Goal: Transaction & Acquisition: Subscribe to service/newsletter

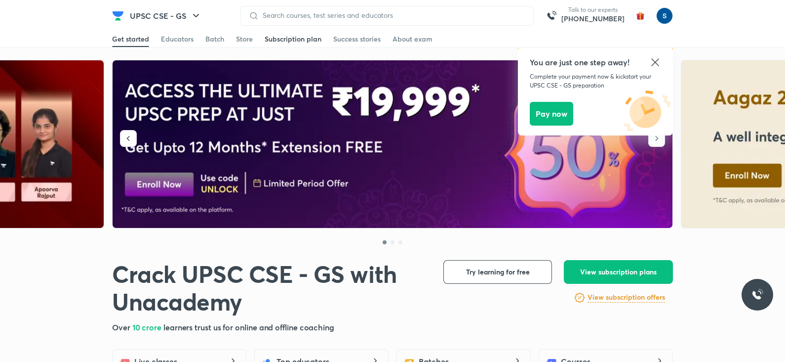
click at [287, 35] on div "Subscription plan" at bounding box center [293, 39] width 57 height 10
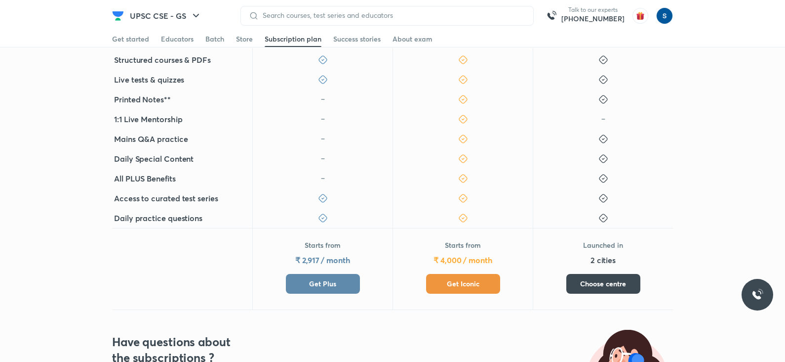
scroll to position [413, 0]
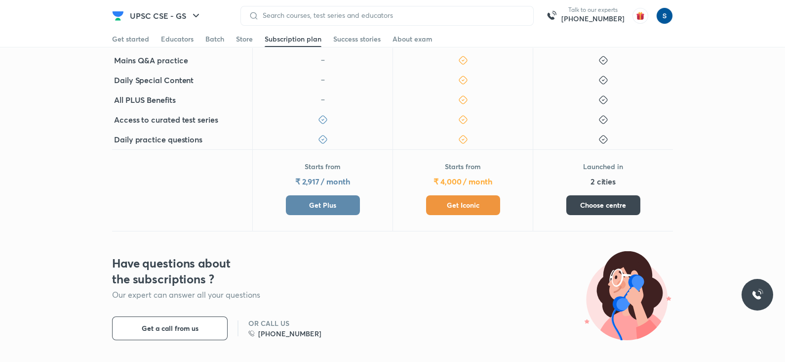
click at [320, 205] on span "Get Plus" at bounding box center [322, 205] width 27 height 10
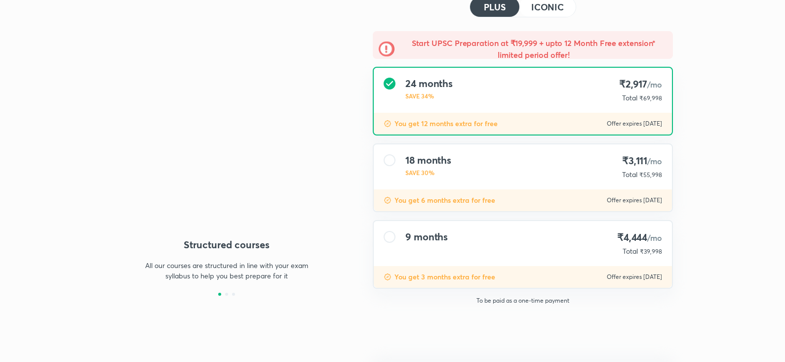
type input "makbest85"
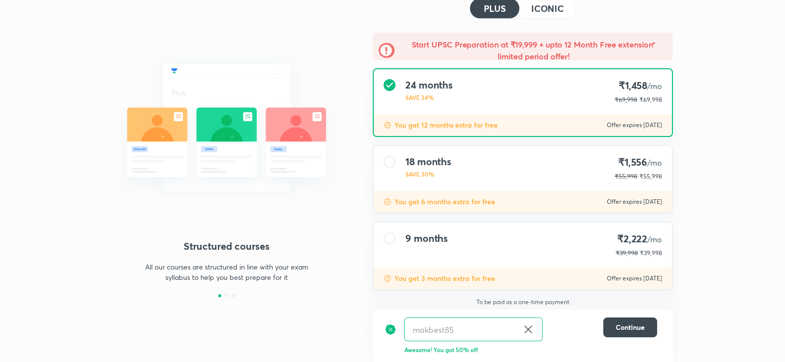
scroll to position [56, 0]
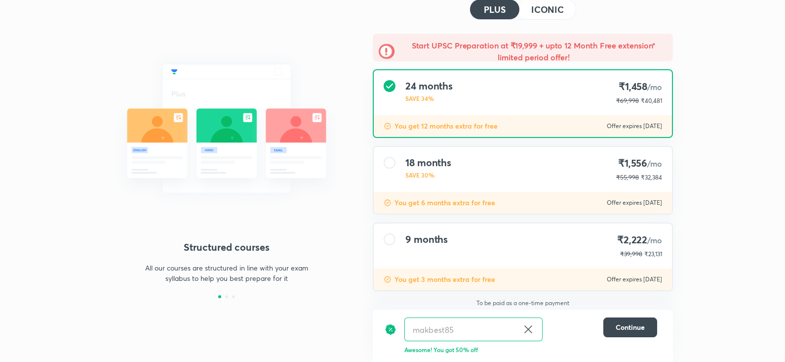
click at [488, 227] on div "9 months ₹2,222 /mo ₹39,998 ₹23,131" at bounding box center [523, 245] width 298 height 45
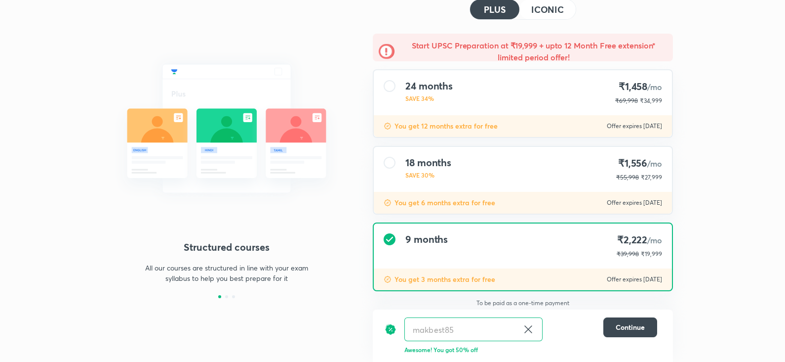
click at [464, 154] on div "18 months SAVE 30% ₹1,556 /mo ₹55,998 ₹27,999" at bounding box center [523, 169] width 298 height 45
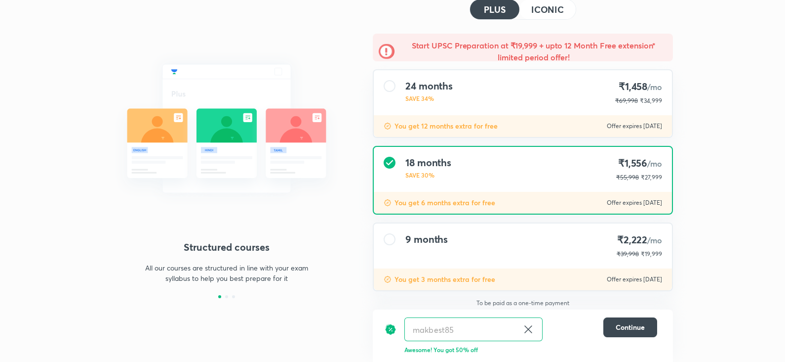
click at [451, 85] on h4 "24 months" at bounding box center [429, 86] width 47 height 12
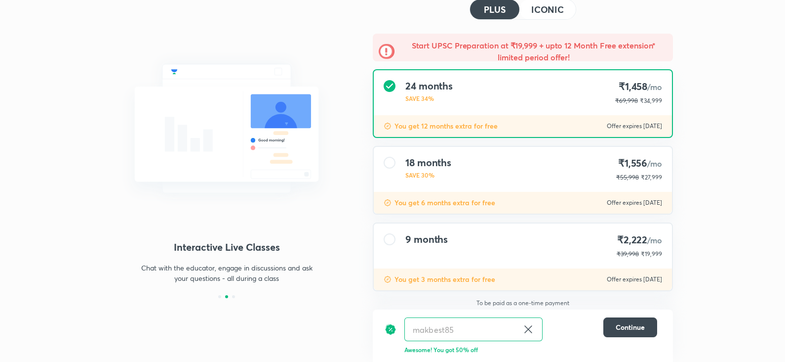
click at [456, 251] on div "9 months ₹2,222 /mo ₹39,998 ₹19,999" at bounding box center [523, 245] width 298 height 45
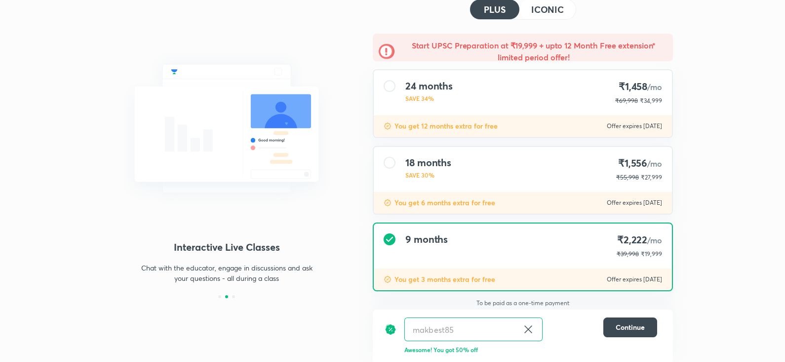
click at [451, 195] on div "You get 6 months extra for free Offer expires 8 Oct 2025" at bounding box center [523, 203] width 298 height 22
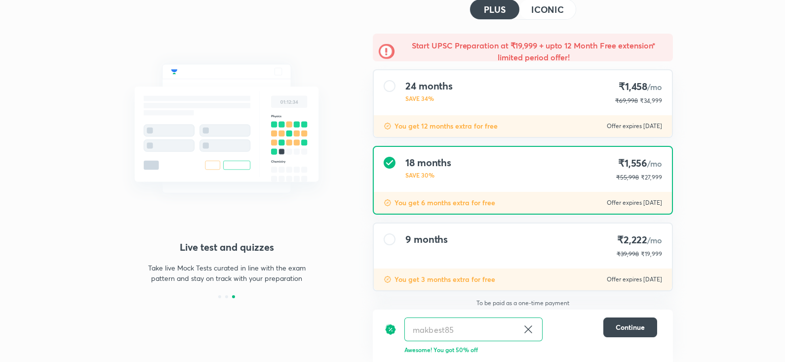
click at [455, 233] on div "9 months ₹2,222 /mo ₹39,998 ₹19,999" at bounding box center [523, 245] width 298 height 45
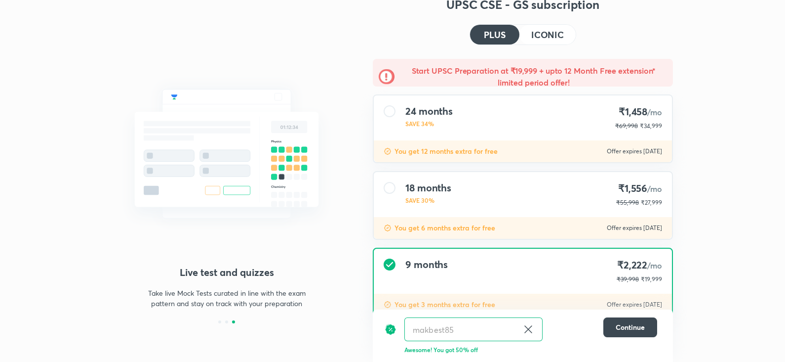
scroll to position [0, 0]
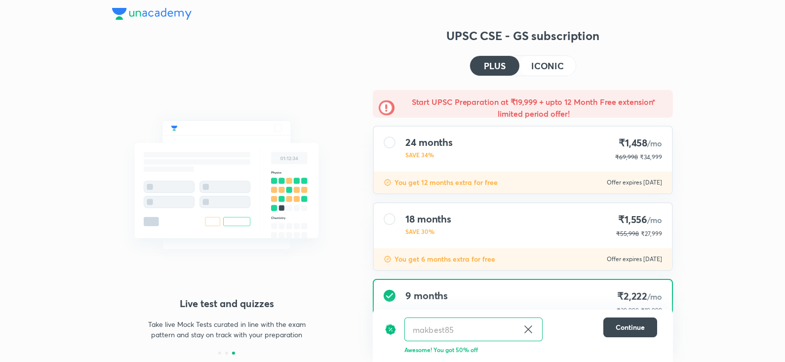
click at [153, 18] on img at bounding box center [152, 14] width 80 height 12
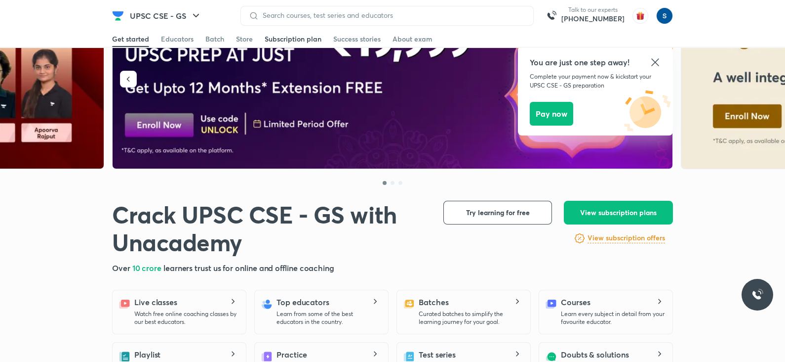
click at [298, 41] on div "Subscription plan" at bounding box center [293, 39] width 57 height 10
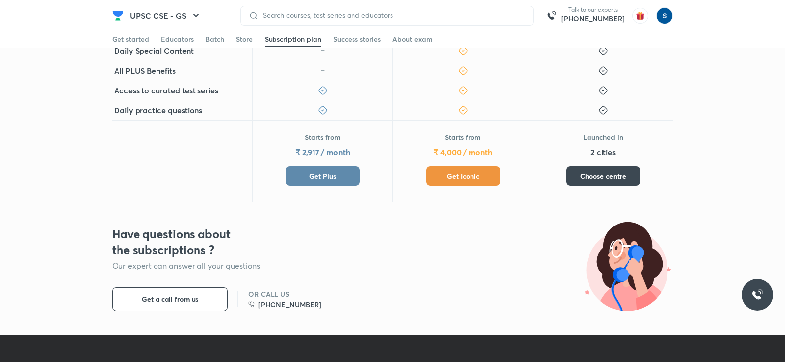
scroll to position [452, 0]
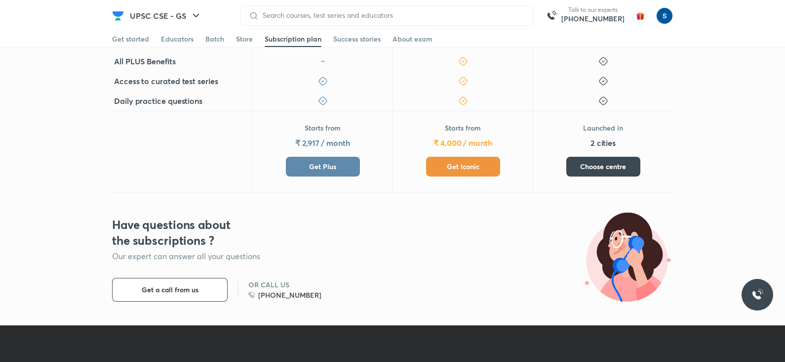
click at [326, 162] on span "Get Plus" at bounding box center [322, 167] width 27 height 10
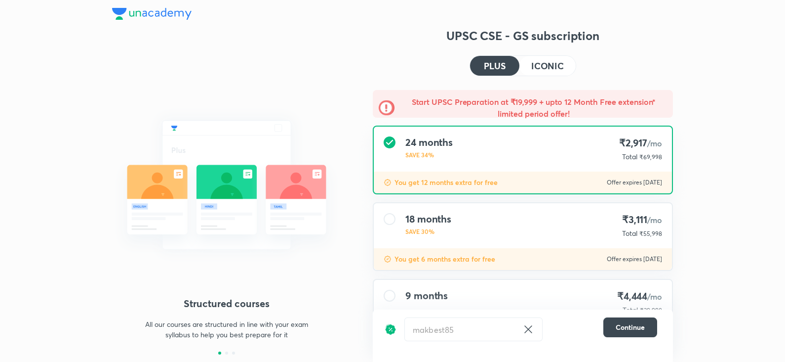
scroll to position [57, 0]
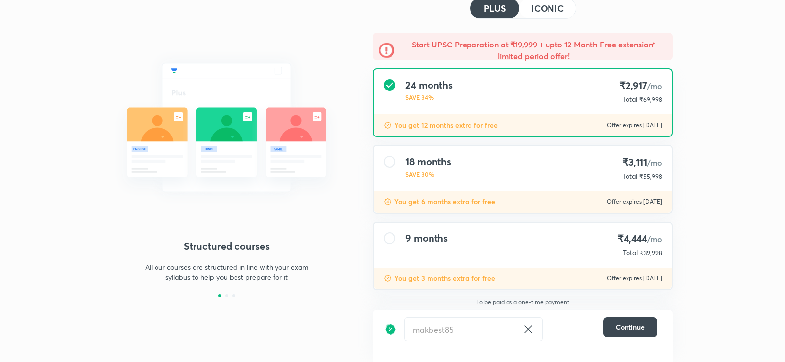
click at [482, 85] on div "24 months SAVE 34% ₹2,917 /mo Total ₹69,998" at bounding box center [523, 91] width 298 height 45
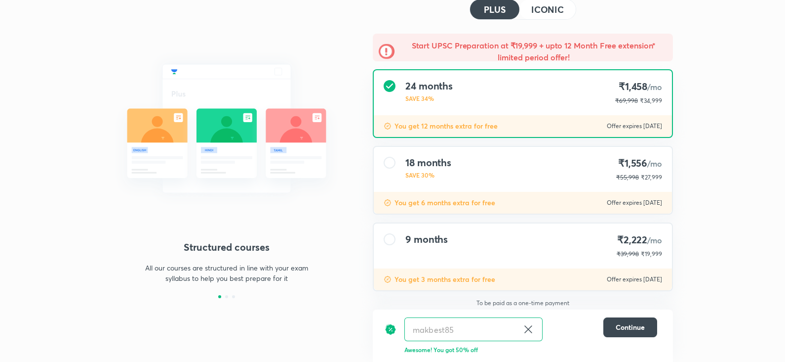
click at [456, 232] on div "9 months ₹2,222 /mo ₹39,998 ₹19,999" at bounding box center [523, 245] width 298 height 45
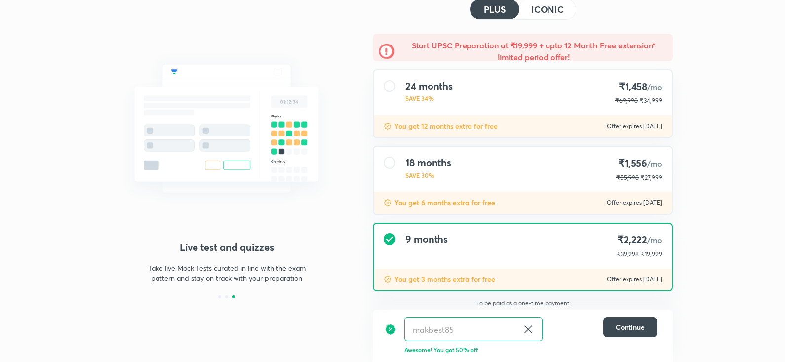
click at [452, 202] on p "You get 6 months extra for free" at bounding box center [445, 203] width 101 height 10
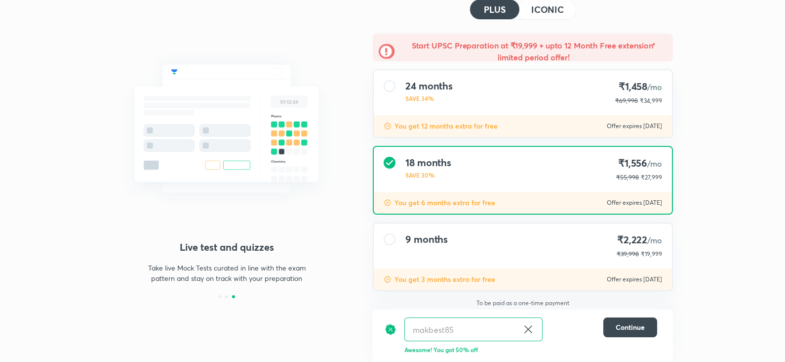
click at [504, 115] on div "You get 12 months extra for free Offer expires [DATE]" at bounding box center [523, 126] width 298 height 22
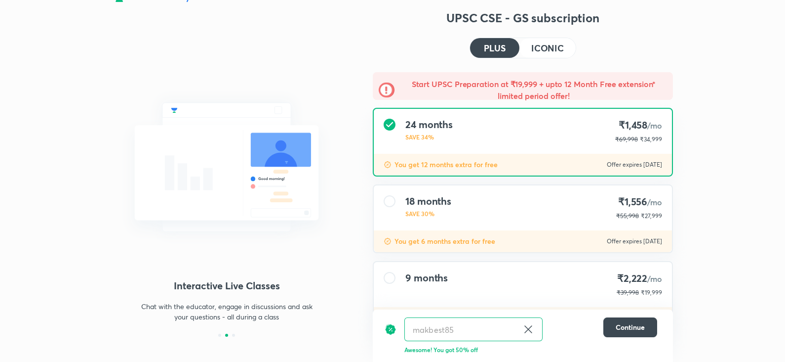
scroll to position [0, 0]
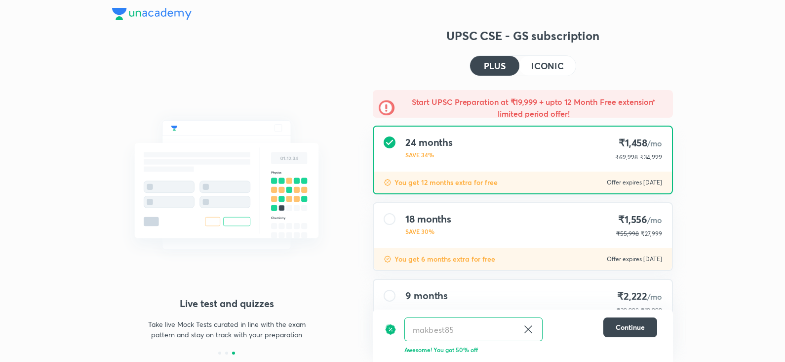
click at [162, 13] on img at bounding box center [152, 14] width 80 height 12
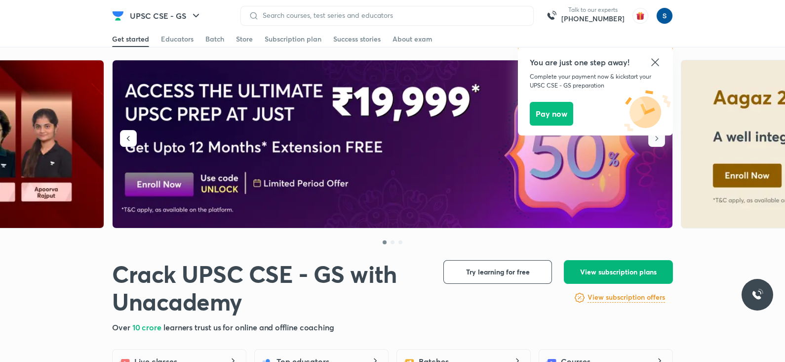
click at [624, 275] on span "View subscription plans" at bounding box center [618, 272] width 77 height 10
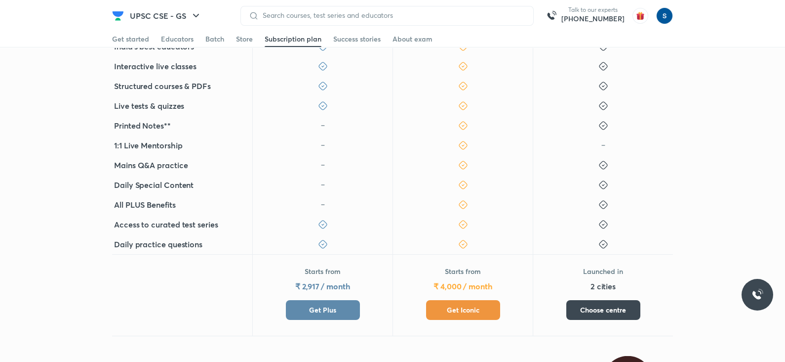
scroll to position [310, 0]
click at [351, 312] on button "Get Plus" at bounding box center [323, 309] width 74 height 20
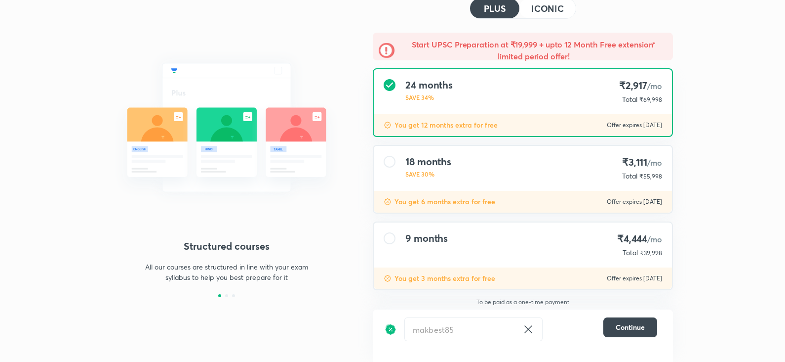
scroll to position [56, 0]
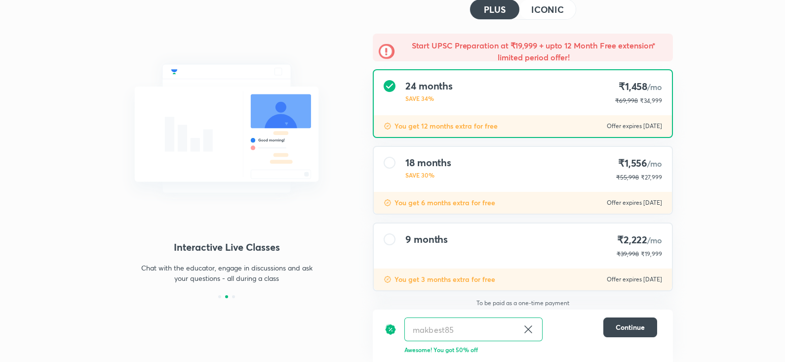
click at [578, 204] on div "You get 6 months extra for free Offer expires 8 Oct 2025" at bounding box center [523, 203] width 298 height 22
